Goal: Information Seeking & Learning: Compare options

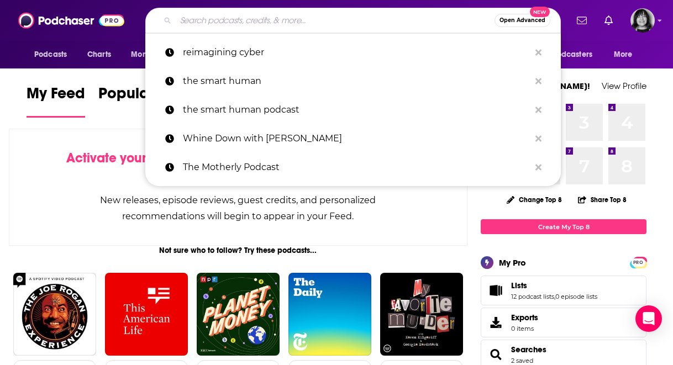
click at [222, 19] on input "Search podcasts, credits, & more..." at bounding box center [335, 21] width 319 height 18
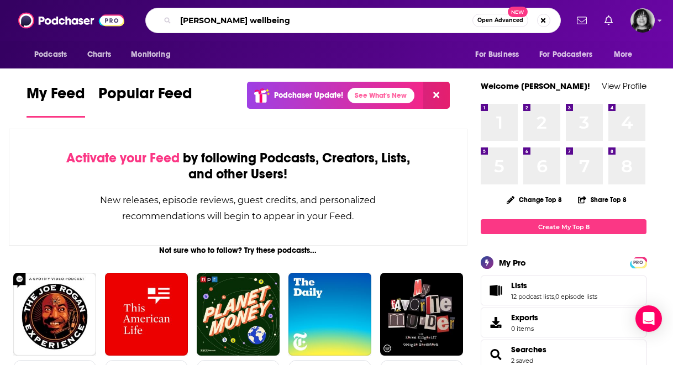
type input "[PERSON_NAME] wellbeing"
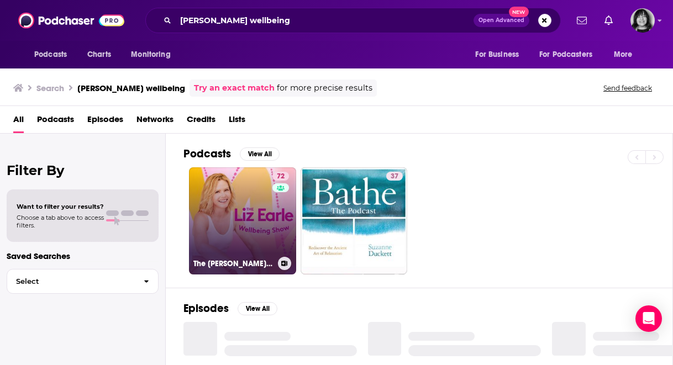
click at [250, 208] on link "72 The [PERSON_NAME] Wellbeing Show" at bounding box center [242, 220] width 107 height 107
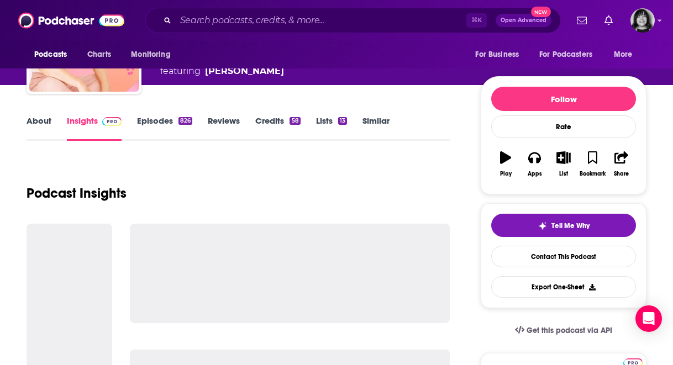
scroll to position [103, 0]
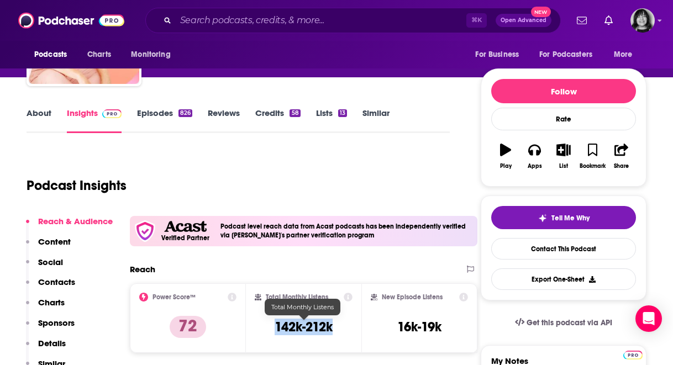
drag, startPoint x: 342, startPoint y: 332, endPoint x: 276, endPoint y: 329, distance: 66.9
click at [276, 329] on div "Total Monthly Listens 142k-212k" at bounding box center [304, 318] width 98 height 51
copy h3 "142k-212k"
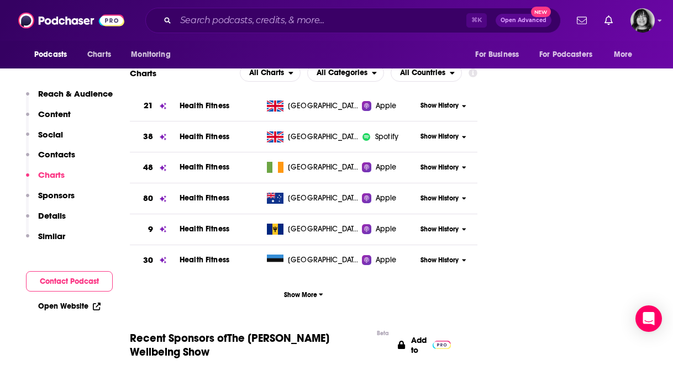
scroll to position [1544, 0]
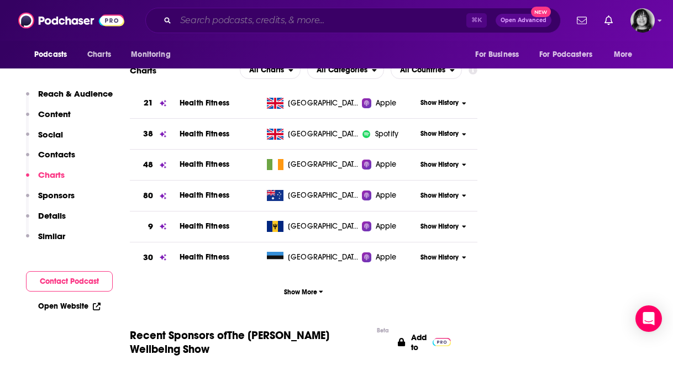
click at [287, 19] on input "Search podcasts, credits, & more..." at bounding box center [321, 21] width 291 height 18
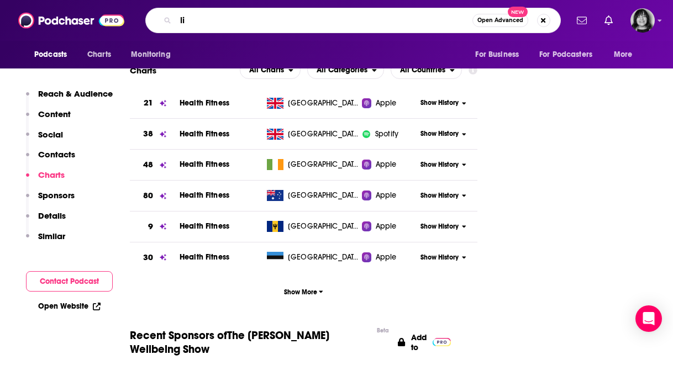
type input "l"
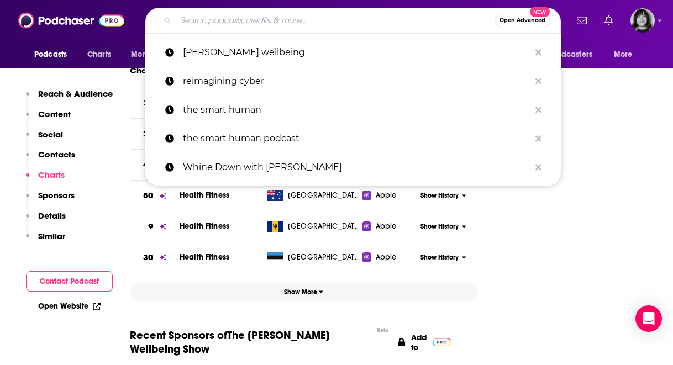
click at [243, 282] on button "Show More" at bounding box center [303, 292] width 347 height 20
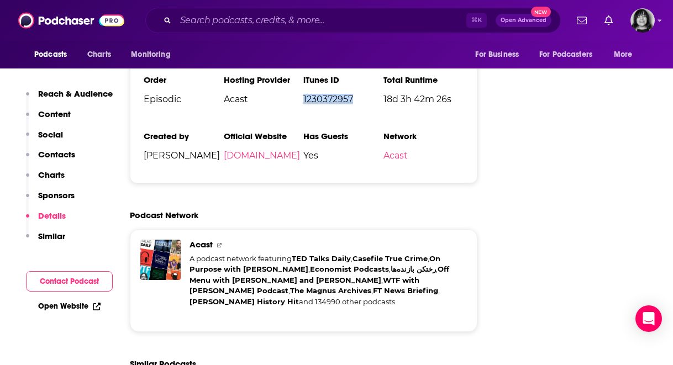
scroll to position [2940, 0]
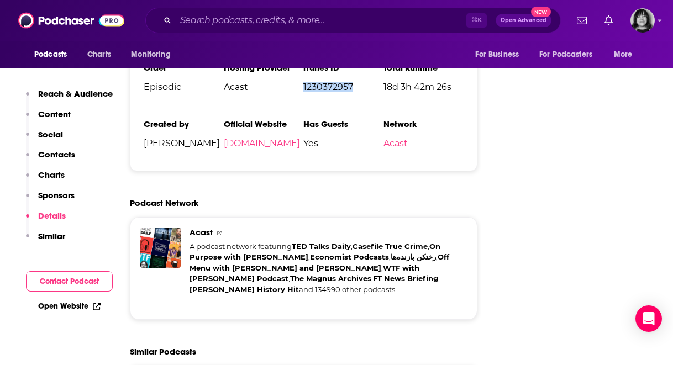
click at [273, 138] on link "[DOMAIN_NAME]" at bounding box center [262, 143] width 76 height 10
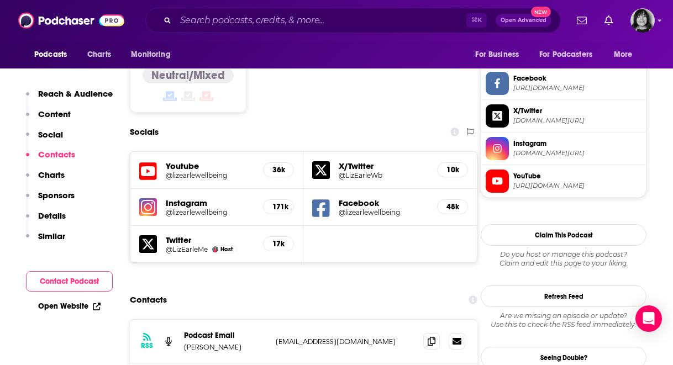
scroll to position [948, 0]
click at [153, 163] on icon at bounding box center [148, 172] width 18 height 18
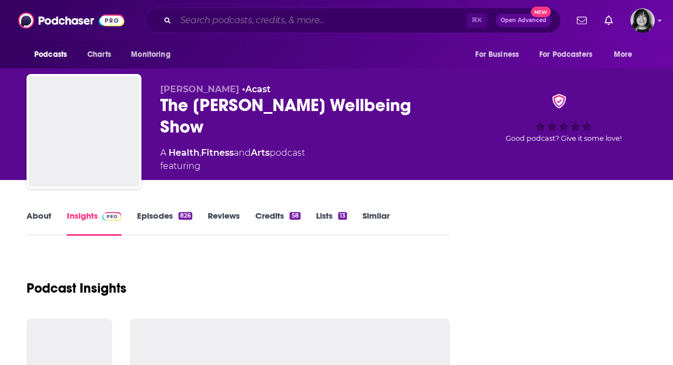
click at [310, 19] on input "Search podcasts, credits, & more..." at bounding box center [321, 21] width 291 height 18
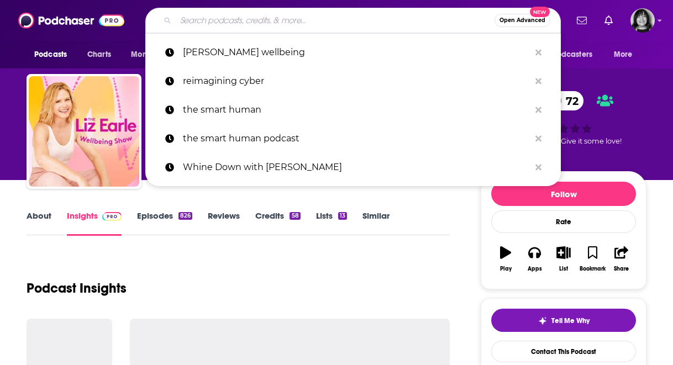
click at [310, 19] on input "Search podcasts, credits, & more..." at bounding box center [335, 21] width 319 height 18
paste input "A Little Bit Healthier"
type input "A Little Bit Healthier"
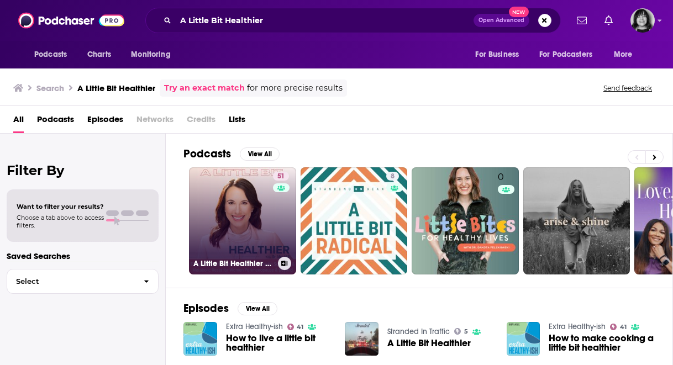
click at [268, 228] on link "51 A Little Bit Healthier | Hormone, Brain Fog, Weight Loss Resistance, Inflamm…" at bounding box center [242, 220] width 107 height 107
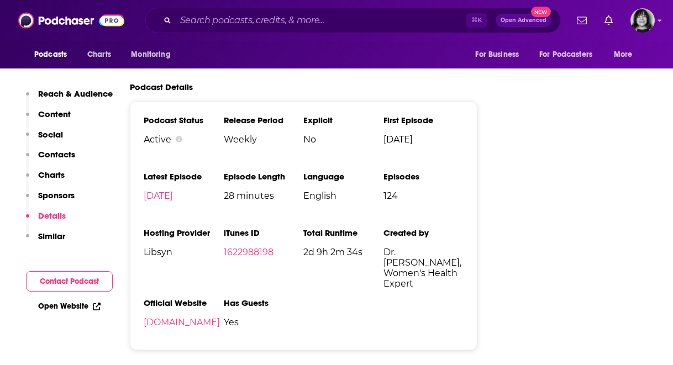
scroll to position [1587, 0]
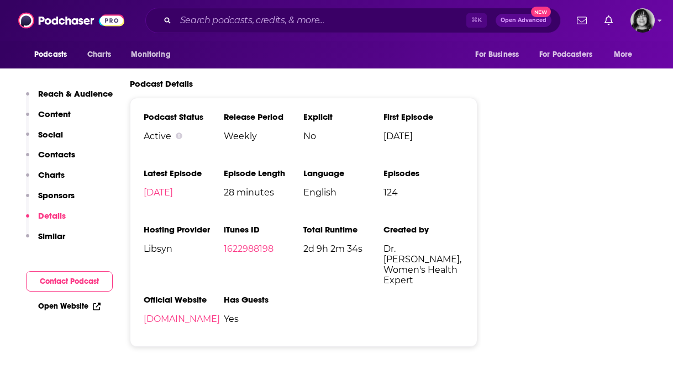
click at [259, 224] on li "iTunes ID 1622988198" at bounding box center [264, 250] width 80 height 52
